Goal: Task Accomplishment & Management: Manage account settings

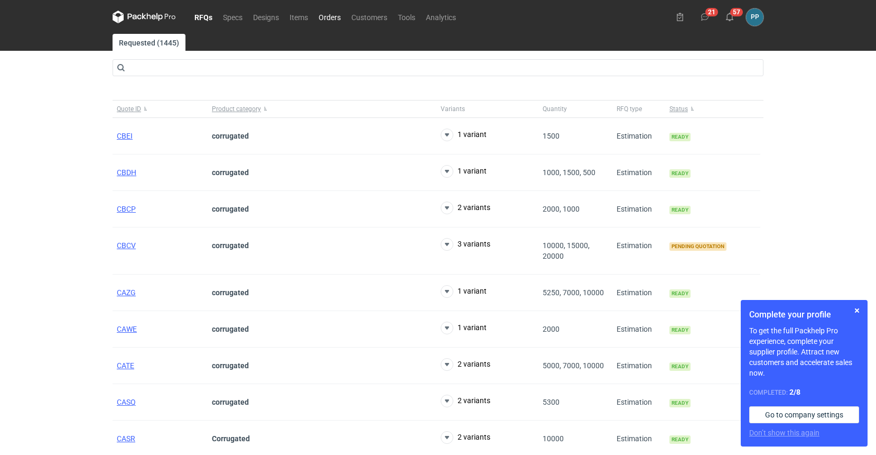
click at [335, 17] on link "Orders" at bounding box center [329, 17] width 33 height 13
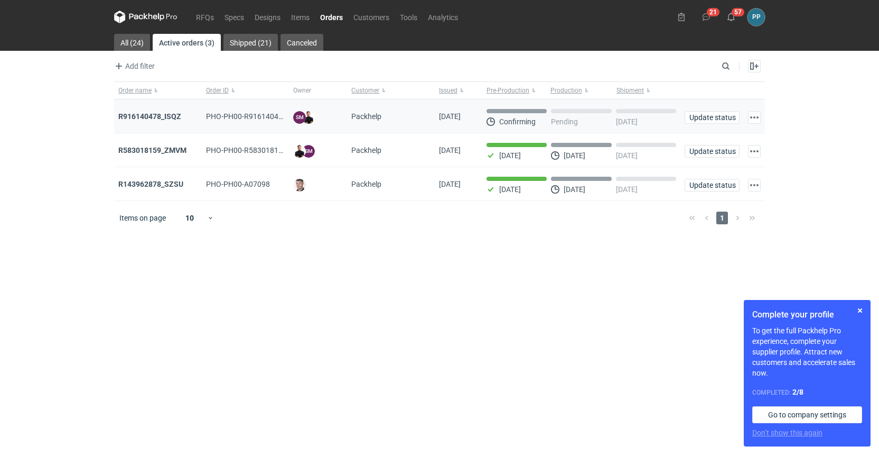
click at [144, 121] on div "R916140478_ISQZ" at bounding box center [157, 116] width 79 height 11
click at [145, 119] on strong "R916140478_ISQZ" at bounding box center [149, 116] width 63 height 8
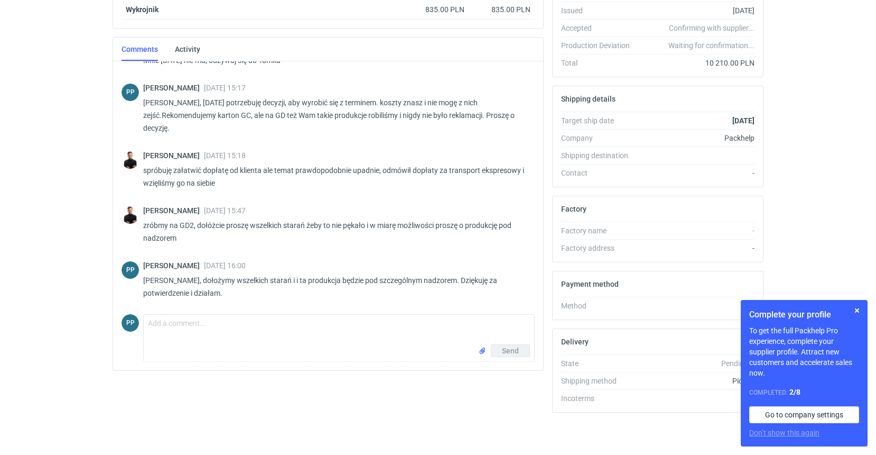
scroll to position [225, 0]
click at [181, 324] on textarea "Comment message" at bounding box center [339, 329] width 391 height 30
click at [174, 326] on textarea "Comment message" at bounding box center [339, 329] width 391 height 30
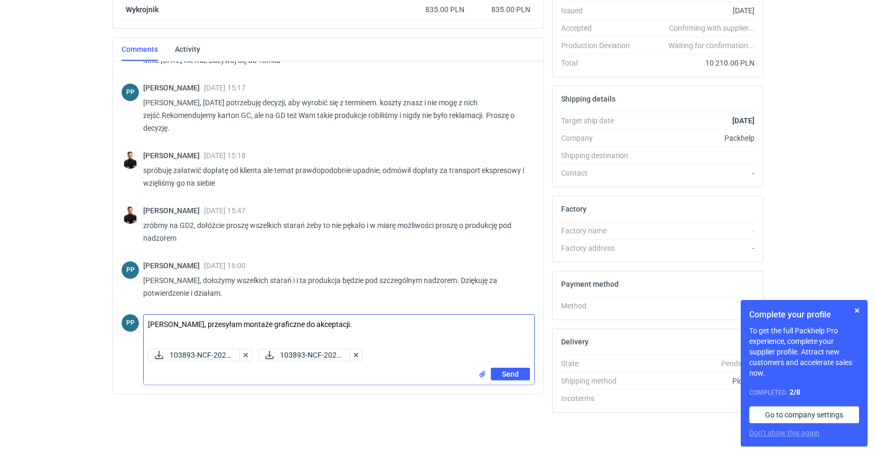
scroll to position [493, 0]
drag, startPoint x: 357, startPoint y: 326, endPoint x: 313, endPoint y: 322, distance: 44.5
click at [313, 322] on textarea "[PERSON_NAME], przesyłam montaże graficzne do akceptacji." at bounding box center [339, 329] width 391 height 30
click at [369, 329] on textarea "[PERSON_NAME], przesyłam montaże graficzne do akceptacji." at bounding box center [339, 329] width 391 height 30
type textarea "[PERSON_NAME], przesyłam montaże graficzne do akceptacji."
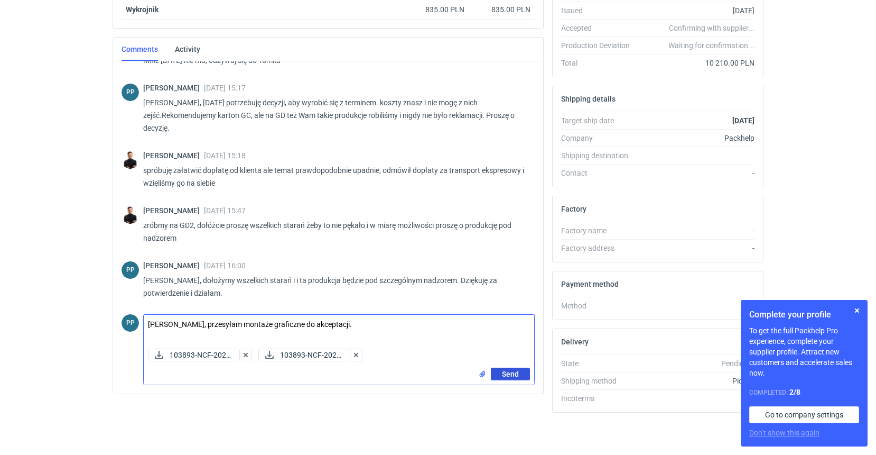
click at [506, 372] on span "Send" at bounding box center [510, 373] width 17 height 7
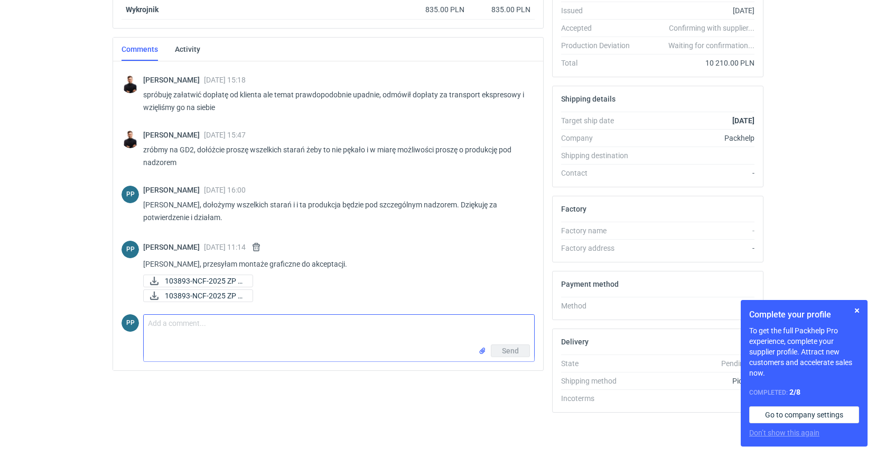
scroll to position [223, 0]
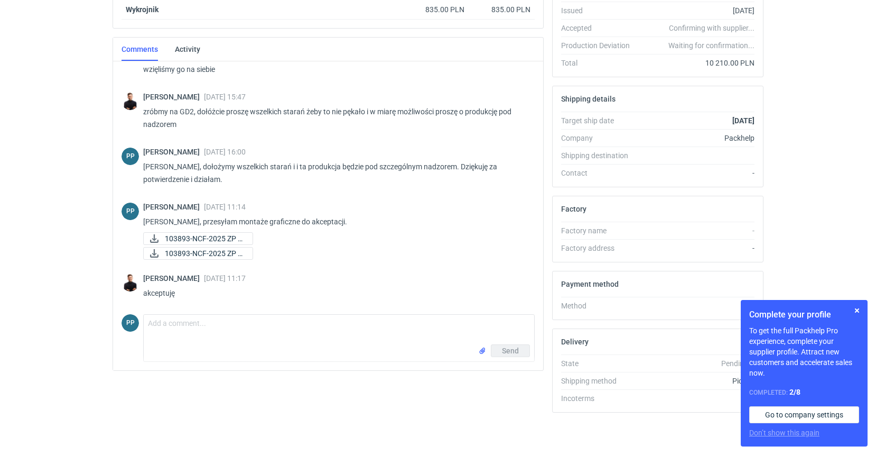
scroll to position [225, 0]
click at [165, 328] on textarea "Comment message" at bounding box center [339, 329] width 391 height 30
type textarea "dziękuję"
click at [514, 351] on span "Send" at bounding box center [510, 350] width 17 height 7
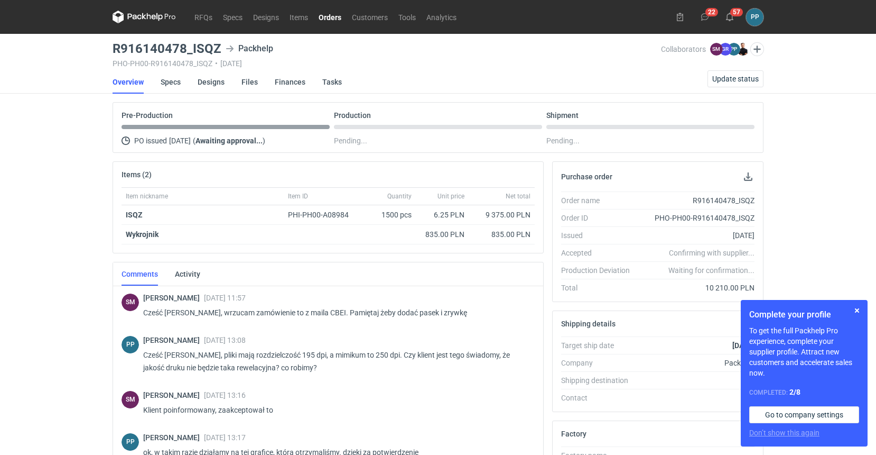
scroll to position [0, 0]
click at [744, 81] on span "Update status" at bounding box center [735, 78] width 47 height 7
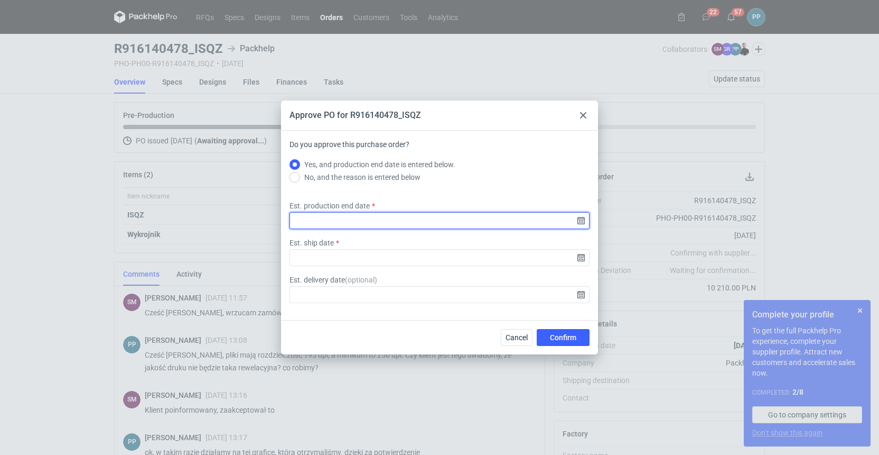
click at [581, 220] on input "Est. production end date" at bounding box center [440, 220] width 300 height 17
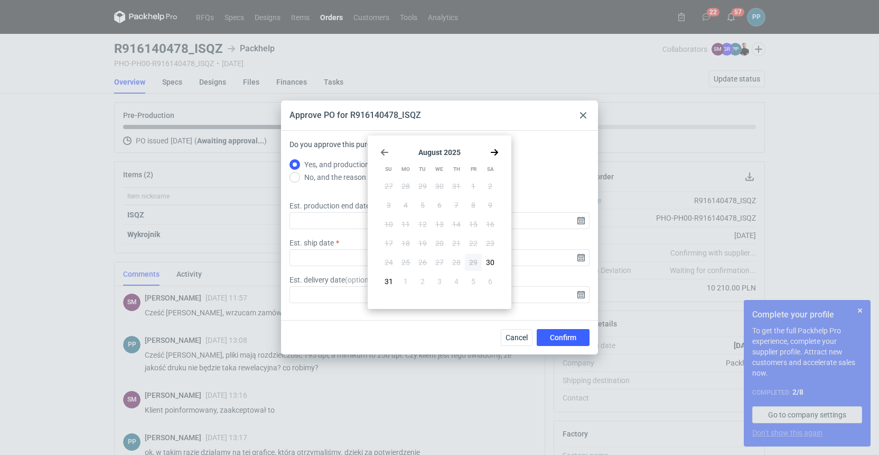
click at [495, 152] on use "Go forward 1 month" at bounding box center [494, 152] width 7 height 6
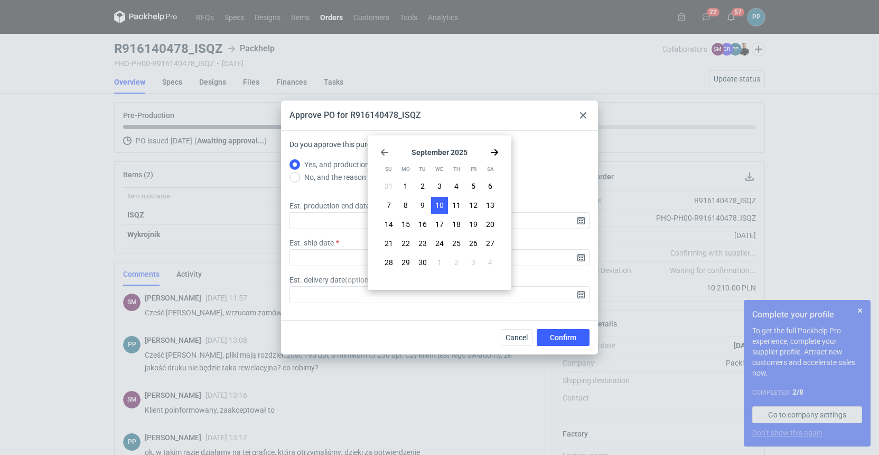
click at [436, 203] on span "10" at bounding box center [440, 205] width 8 height 11
type input "2025-09-10"
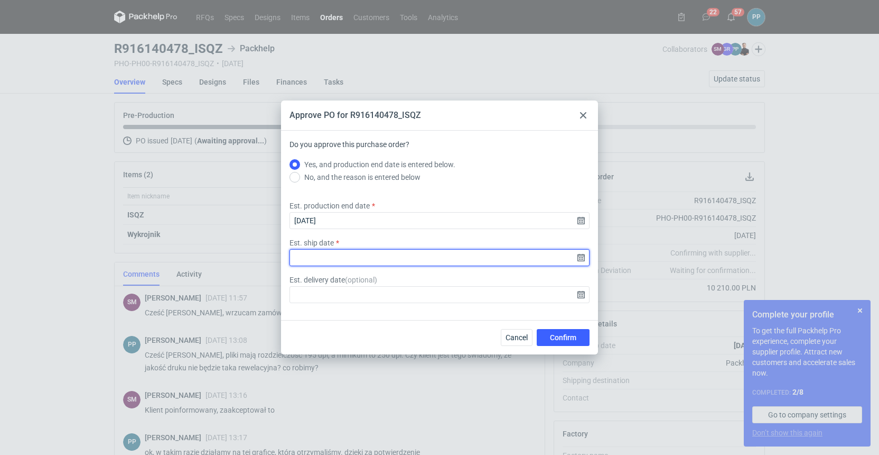
click at [581, 258] on input "Est. ship date" at bounding box center [440, 257] width 300 height 17
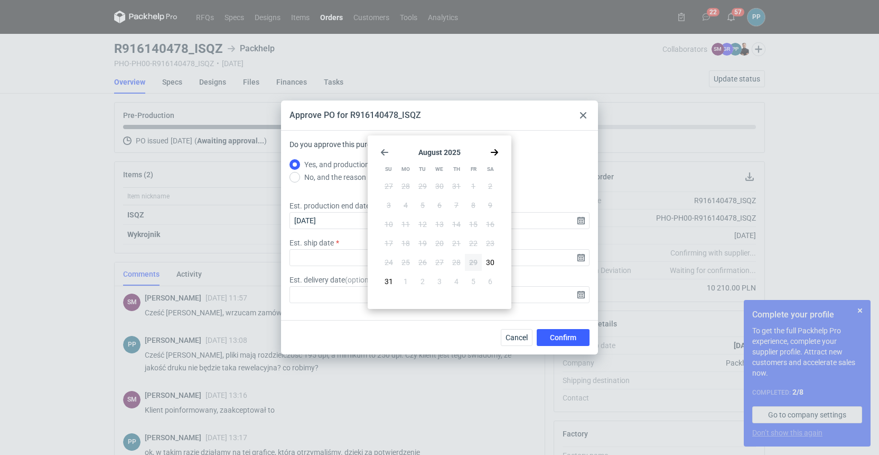
click at [495, 151] on icon "Go forward 1 month" at bounding box center [494, 152] width 8 height 8
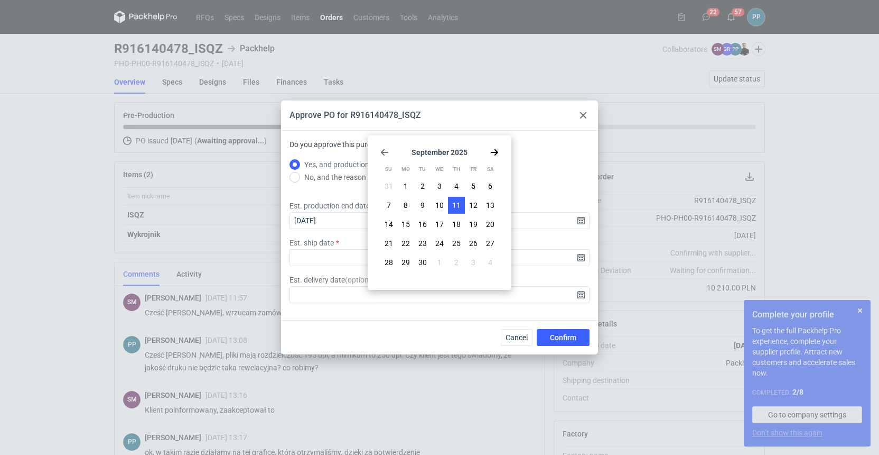
click at [458, 202] on span "11" at bounding box center [456, 205] width 8 height 11
type input "2025-09-11"
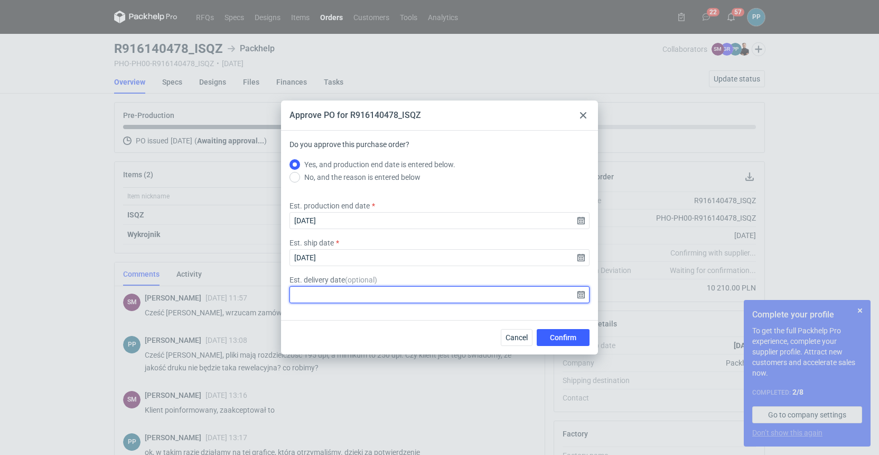
click at [582, 296] on input "Est. delivery date ( optional )" at bounding box center [440, 294] width 300 height 17
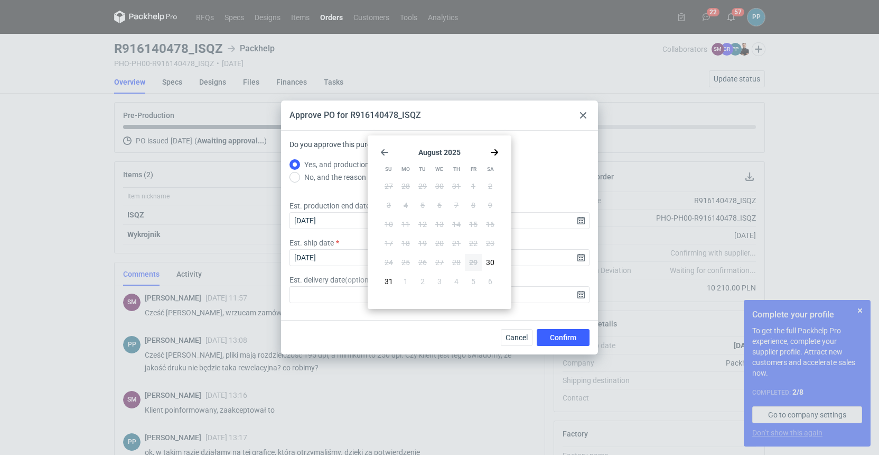
click at [497, 152] on use "Go forward 1 month" at bounding box center [494, 152] width 7 height 6
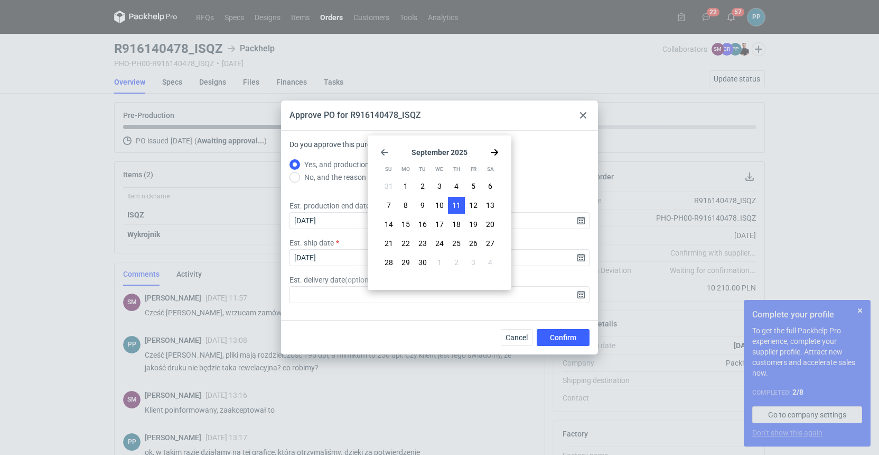
click at [460, 208] on span "11" at bounding box center [456, 205] width 8 height 11
type input "2025-09-11"
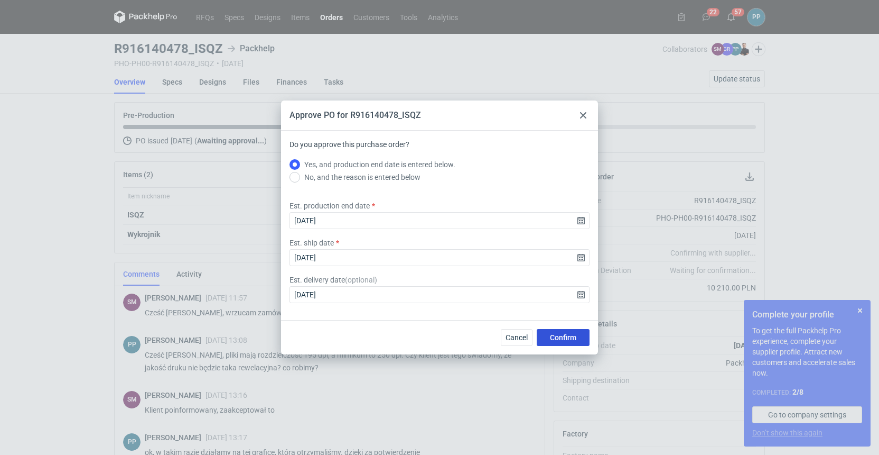
click at [562, 335] on span "Confirm" at bounding box center [563, 336] width 26 height 7
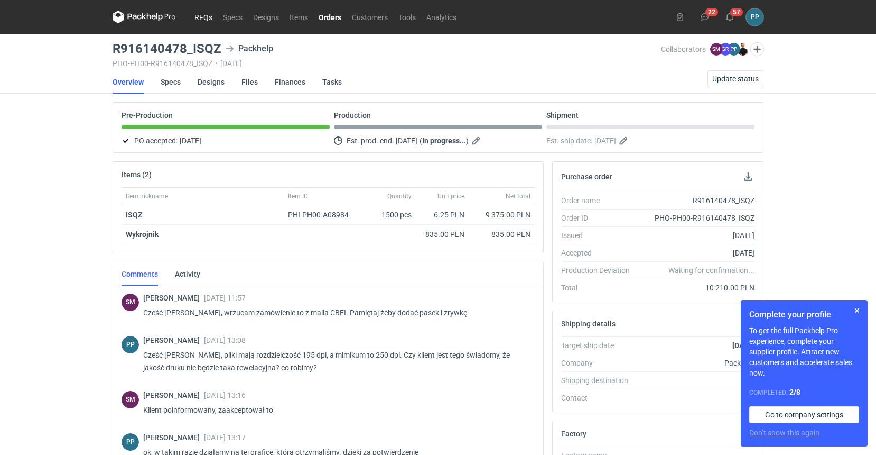
click at [201, 20] on link "RFQs" at bounding box center [203, 17] width 29 height 13
